Goal: Transaction & Acquisition: Book appointment/travel/reservation

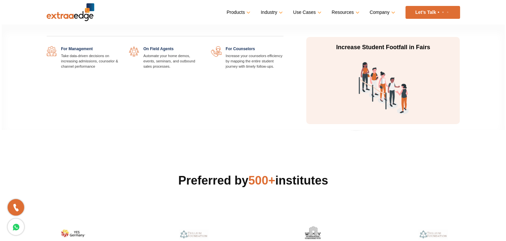
scroll to position [33, 0]
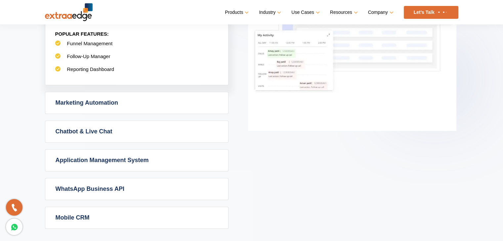
scroll to position [364, 0]
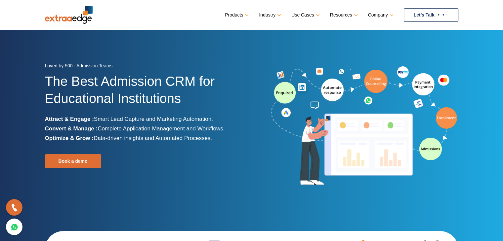
click at [415, 13] on link "Let’s Talk" at bounding box center [431, 15] width 55 height 14
